Goal: Transaction & Acquisition: Book appointment/travel/reservation

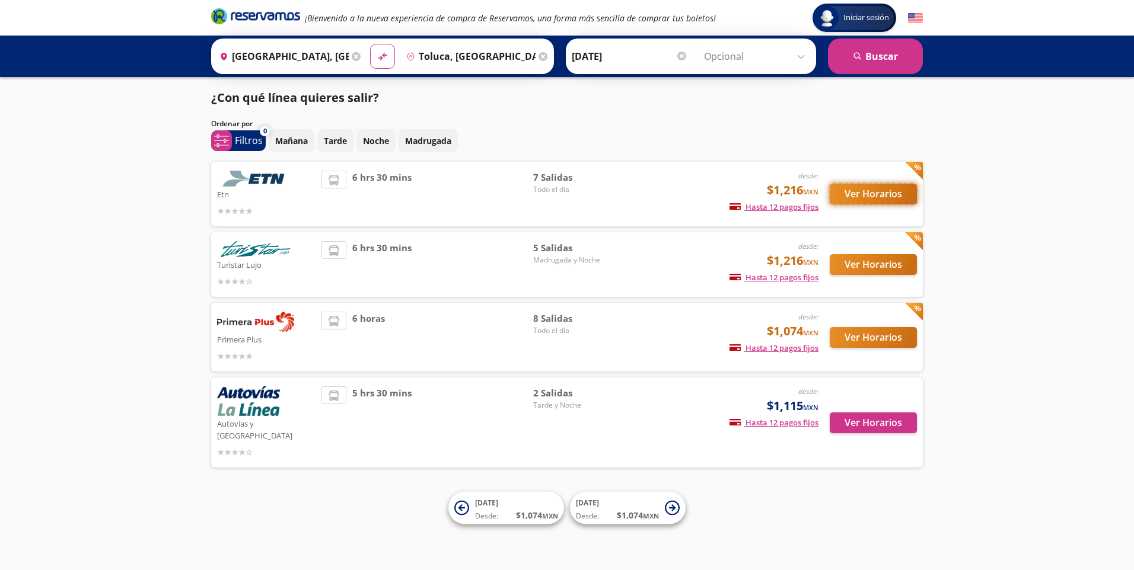
click at [879, 197] on button "Ver Horarios" at bounding box center [872, 194] width 87 height 21
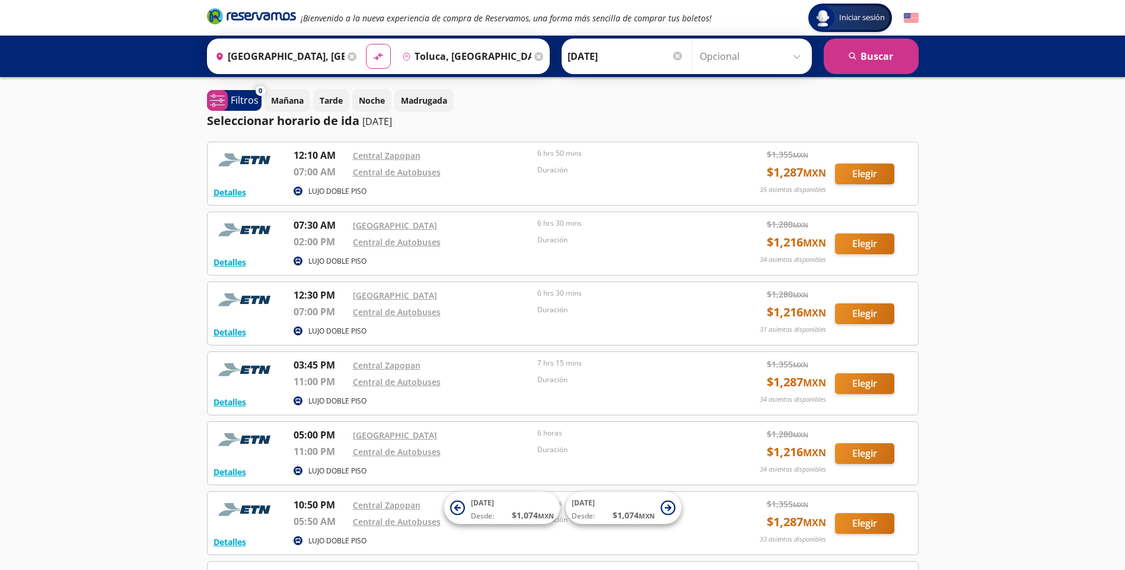
click at [570, 53] on input "[DATE]" at bounding box center [625, 57] width 116 height 30
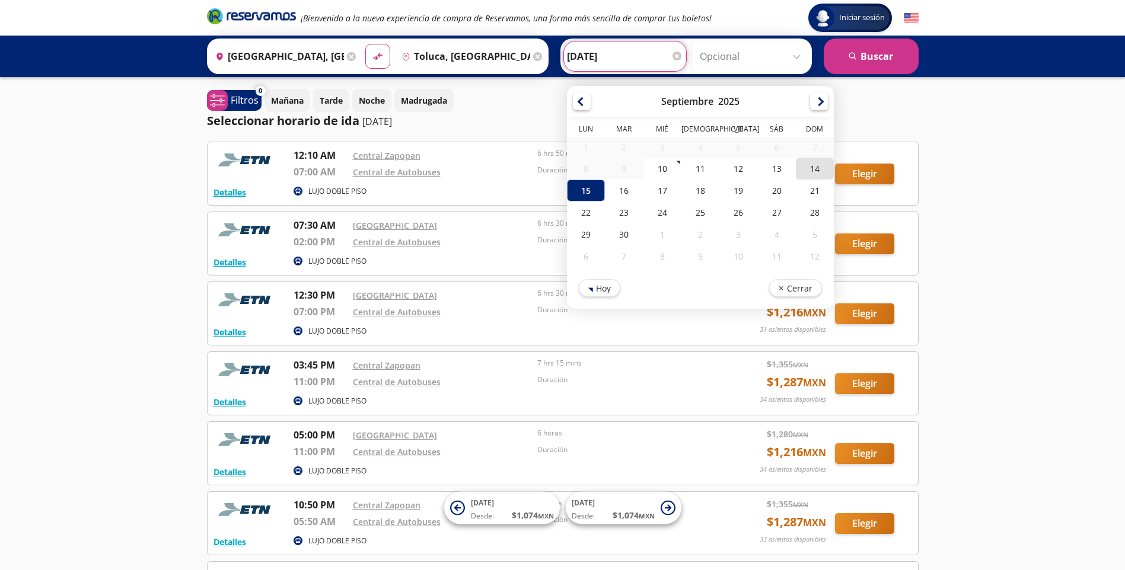
click at [811, 166] on div "14" at bounding box center [814, 169] width 38 height 22
type input "[DATE]"
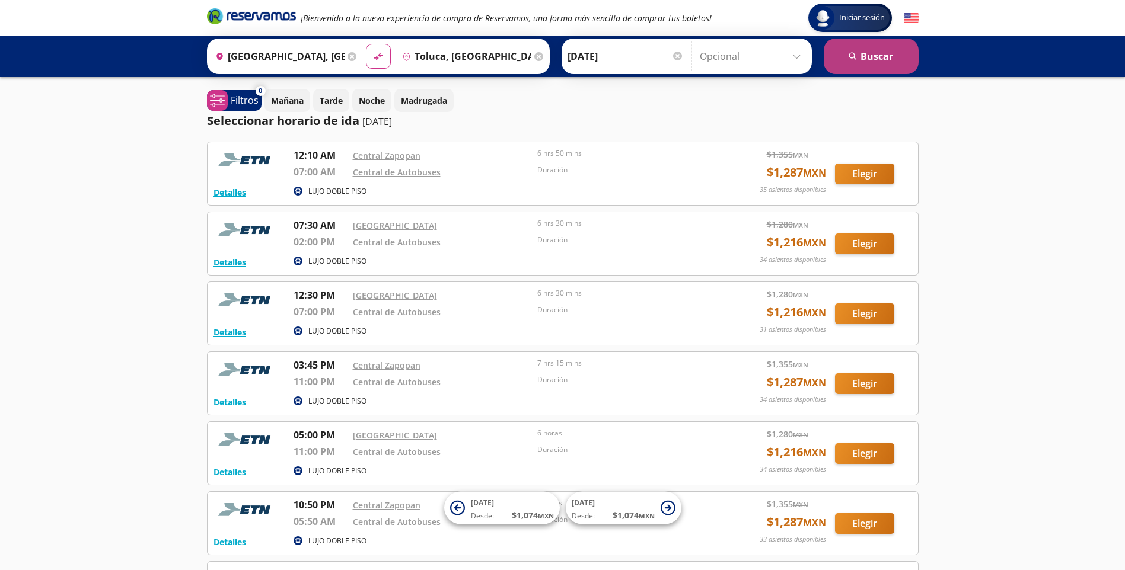
click at [882, 60] on button "search [GEOGRAPHIC_DATA]" at bounding box center [870, 57] width 95 height 36
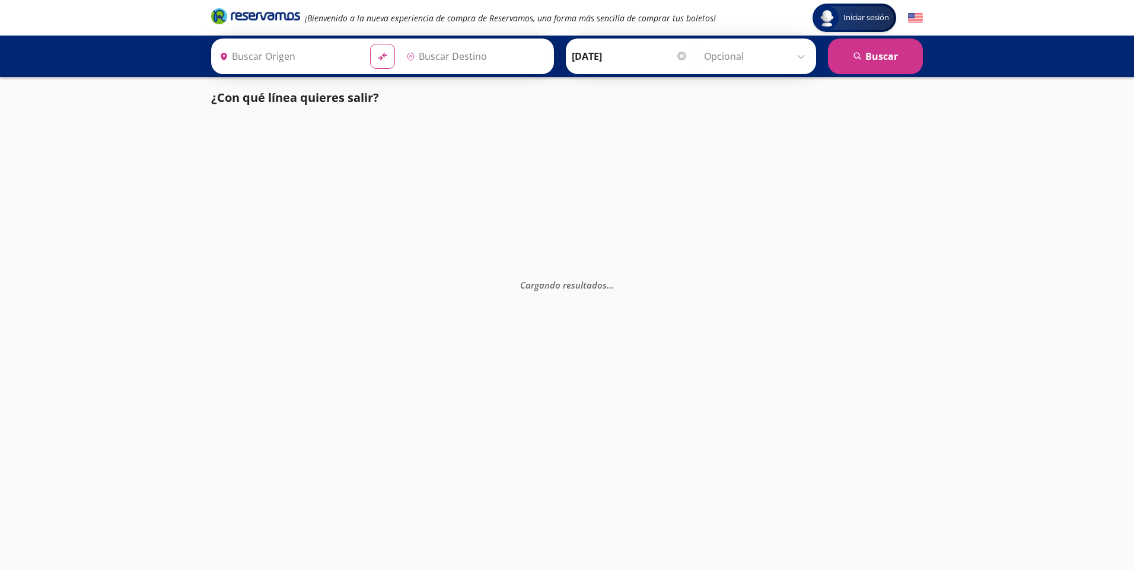
type input "Toluca, [GEOGRAPHIC_DATA]"
type input "[GEOGRAPHIC_DATA], [GEOGRAPHIC_DATA]"
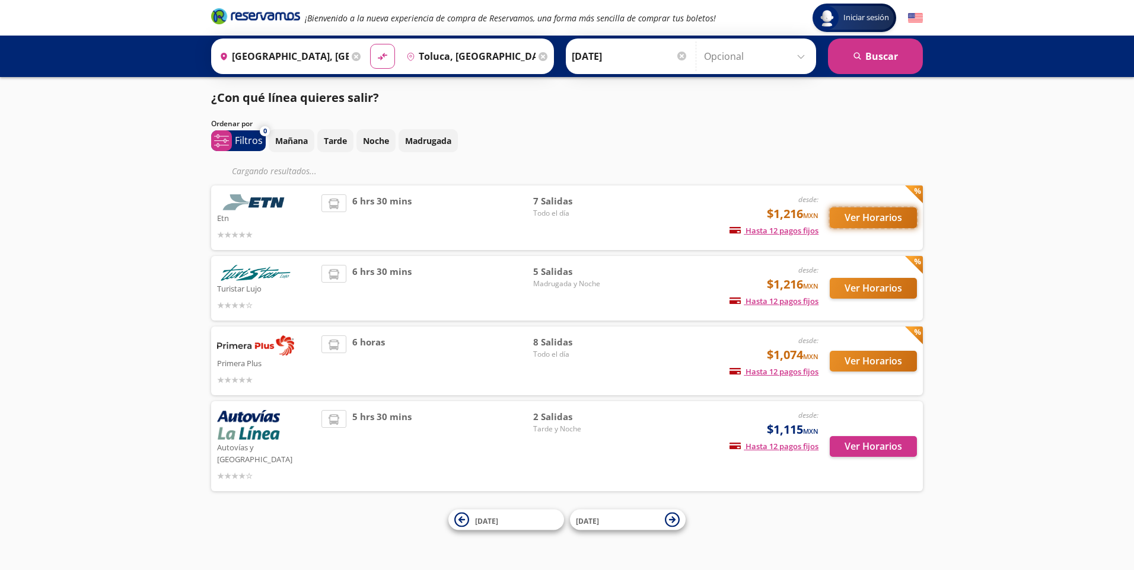
click at [875, 216] on button "Ver Horarios" at bounding box center [872, 218] width 87 height 21
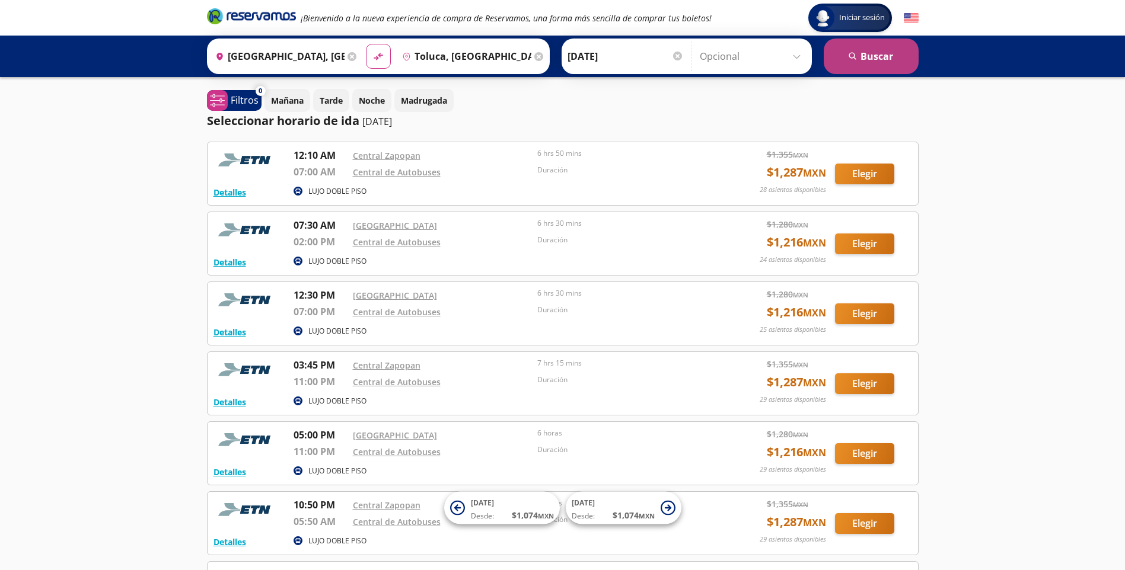
click at [866, 58] on button "search [GEOGRAPHIC_DATA]" at bounding box center [870, 57] width 95 height 36
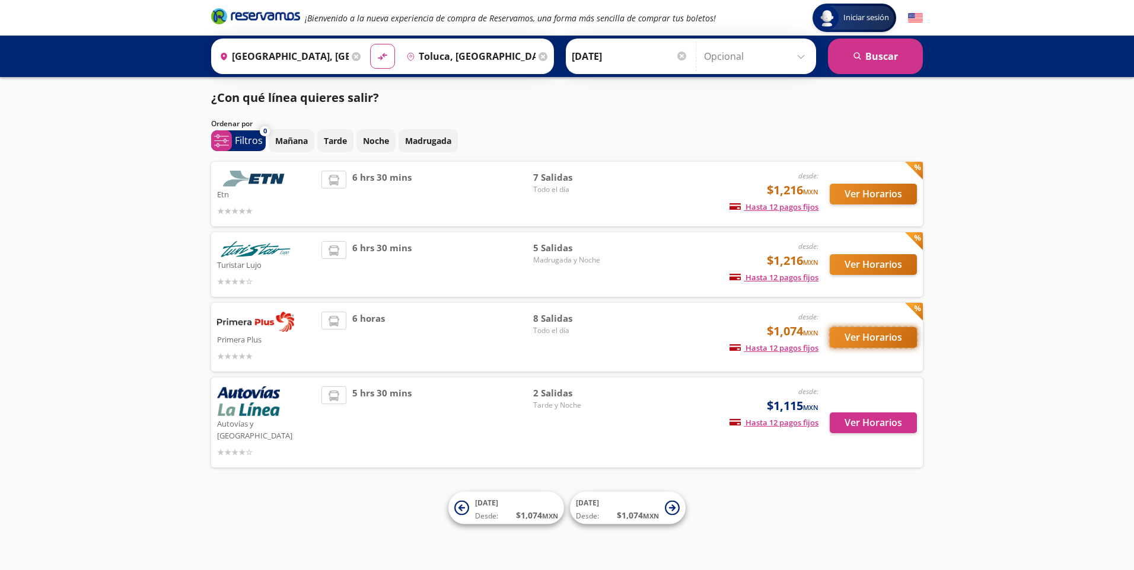
click at [874, 337] on button "Ver Horarios" at bounding box center [872, 337] width 87 height 21
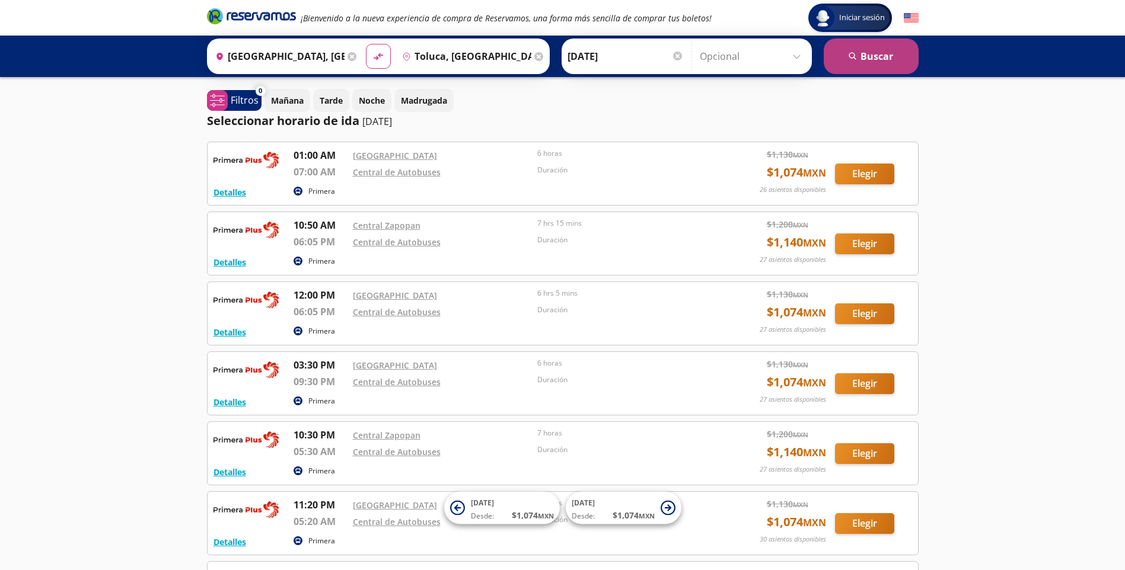
click at [867, 64] on button "search [GEOGRAPHIC_DATA]" at bounding box center [870, 57] width 95 height 36
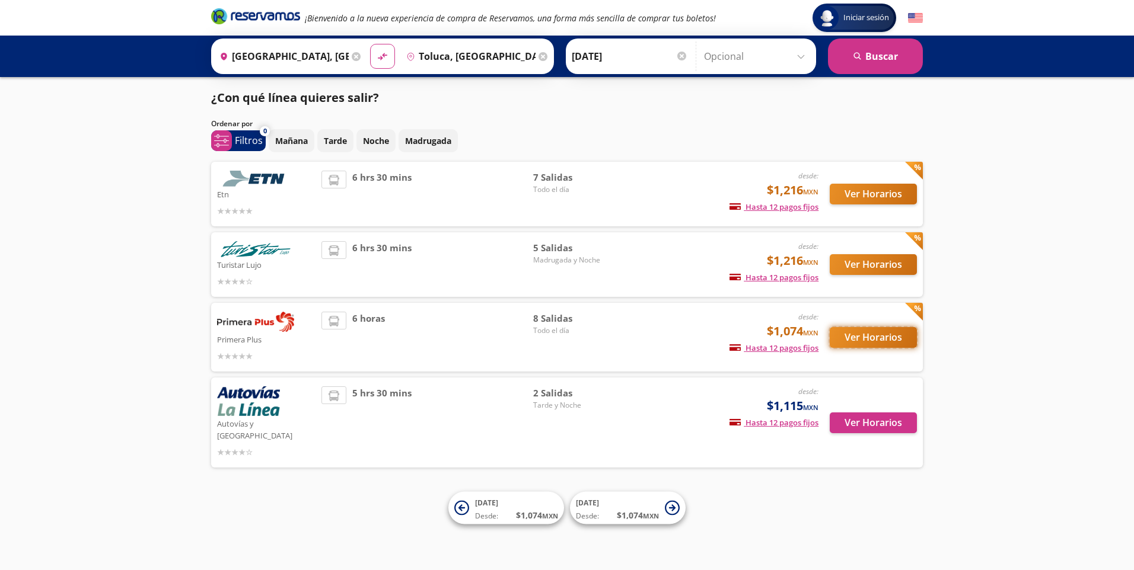
click at [880, 338] on button "Ver Horarios" at bounding box center [872, 337] width 87 height 21
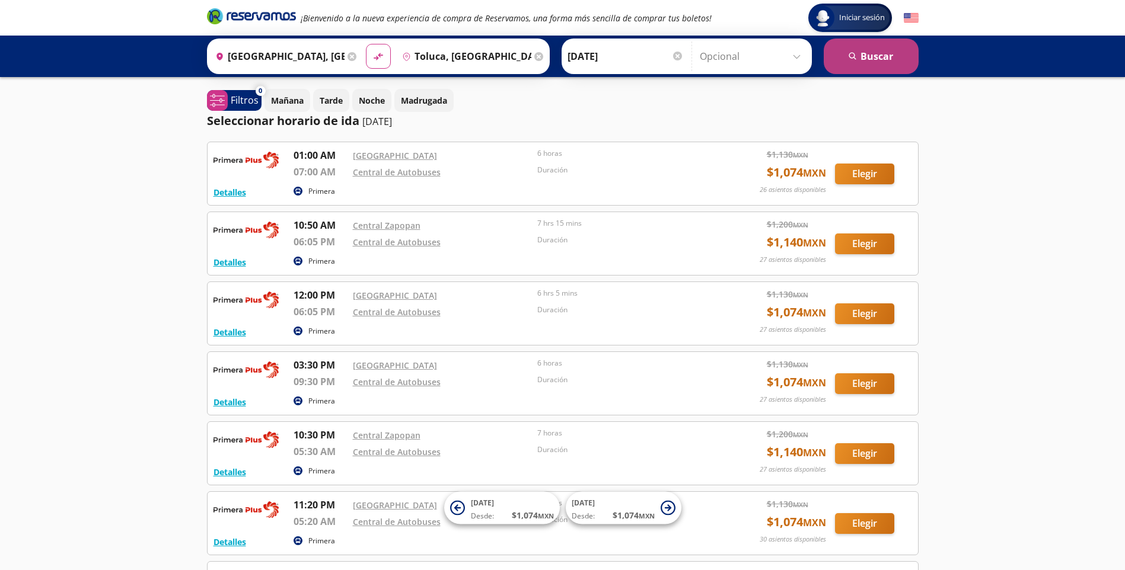
click at [867, 56] on button "search [GEOGRAPHIC_DATA]" at bounding box center [870, 57] width 95 height 36
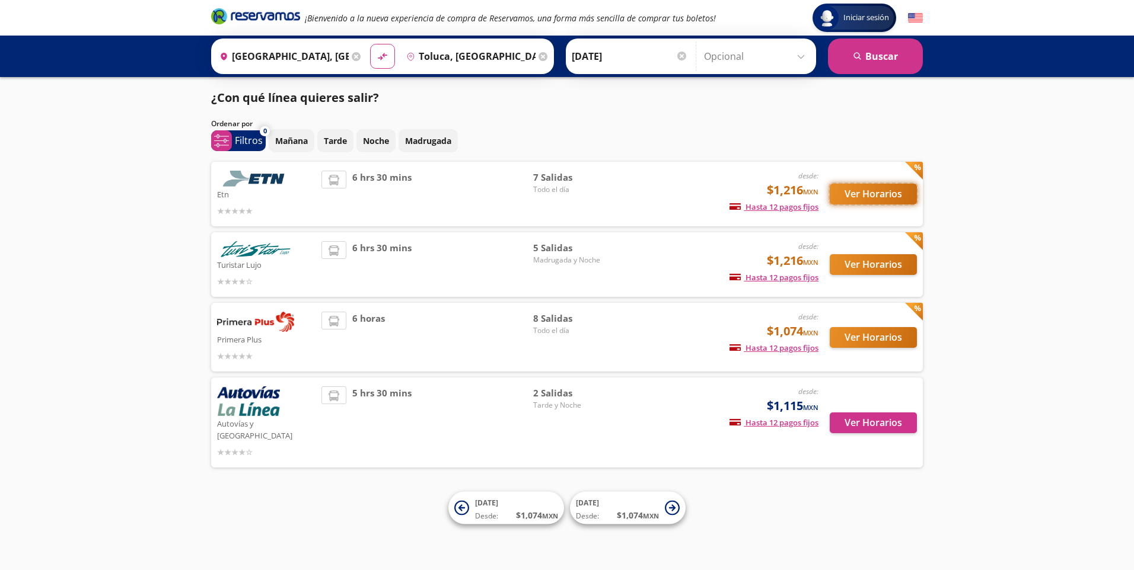
click at [871, 194] on button "Ver Horarios" at bounding box center [872, 194] width 87 height 21
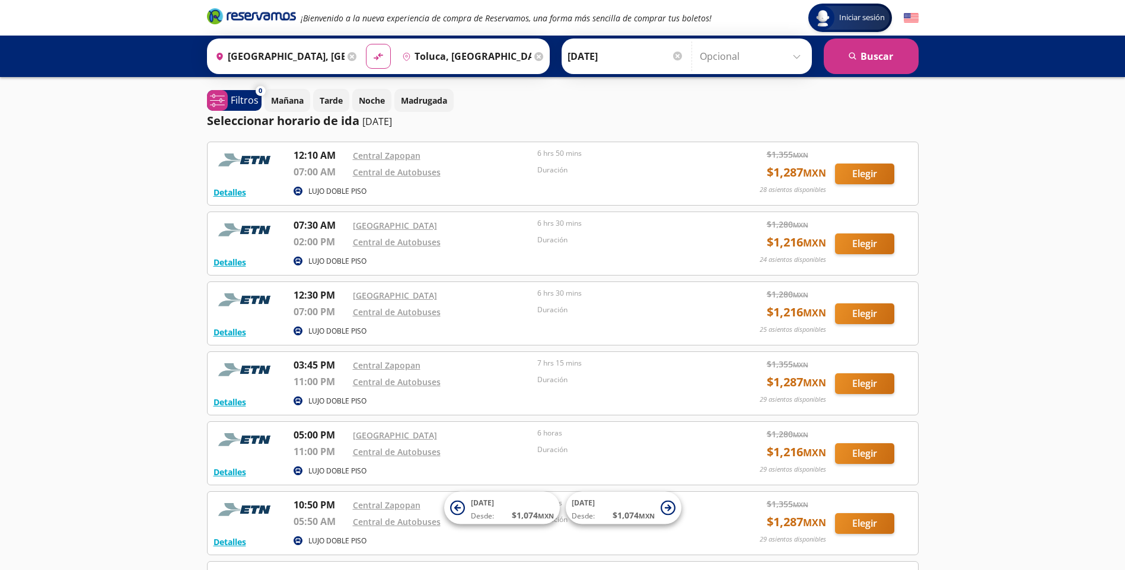
click at [676, 170] on p "Duración" at bounding box center [626, 170] width 179 height 11
